Goal: Register for event/course

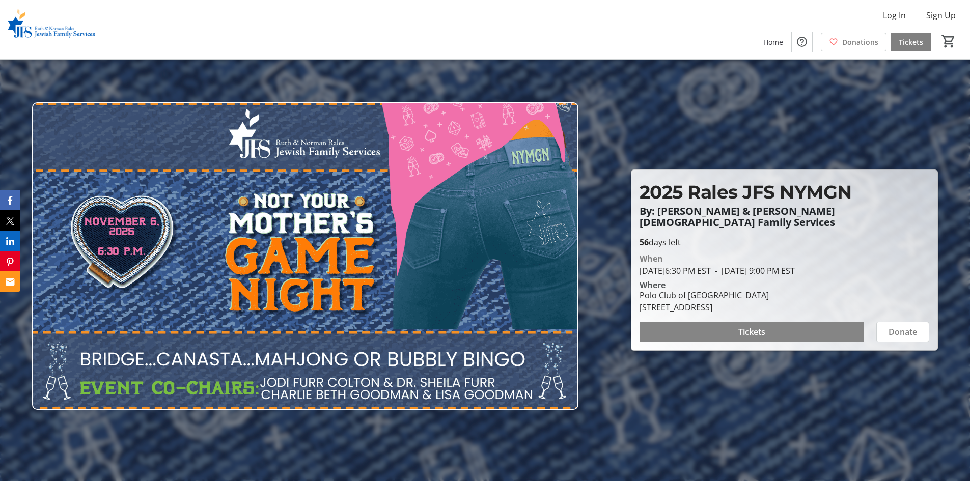
click at [769, 327] on span at bounding box center [752, 332] width 225 height 24
click at [204, 358] on img at bounding box center [305, 256] width 546 height 308
click at [293, 380] on img at bounding box center [305, 256] width 546 height 308
